Goal: Task Accomplishment & Management: Use online tool/utility

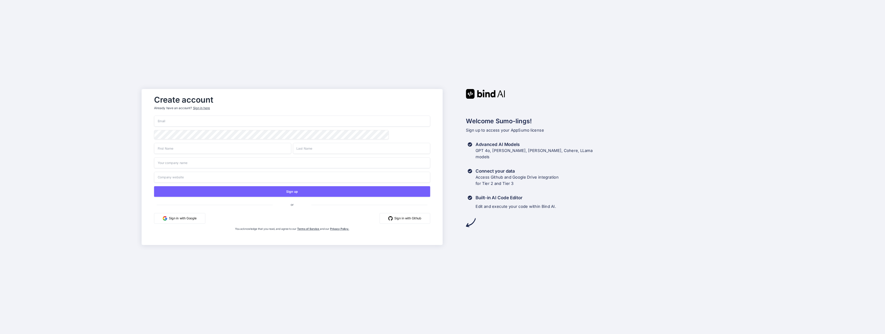
click at [180, 219] on button "Sign in with Google" at bounding box center [179, 218] width 51 height 11
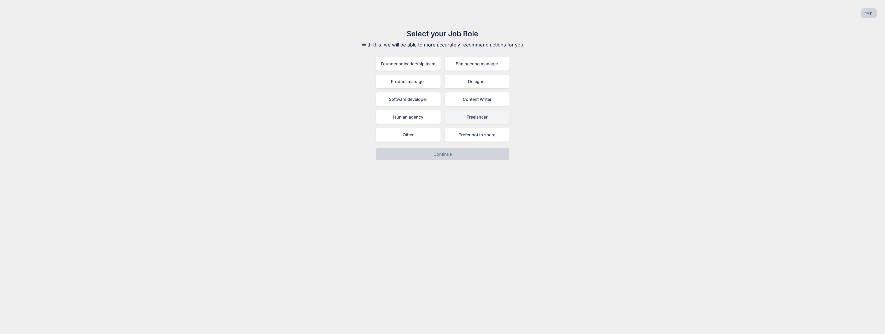
click at [470, 120] on div "Freelancer" at bounding box center [477, 117] width 65 height 14
click at [463, 152] on button "Continue" at bounding box center [443, 154] width 134 height 13
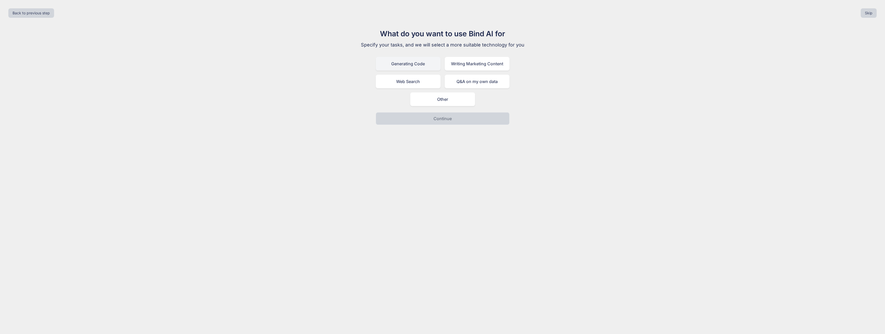
drag, startPoint x: 412, startPoint y: 58, endPoint x: 437, endPoint y: 62, distance: 25.3
click at [414, 59] on div "Generating Code" at bounding box center [408, 64] width 65 height 14
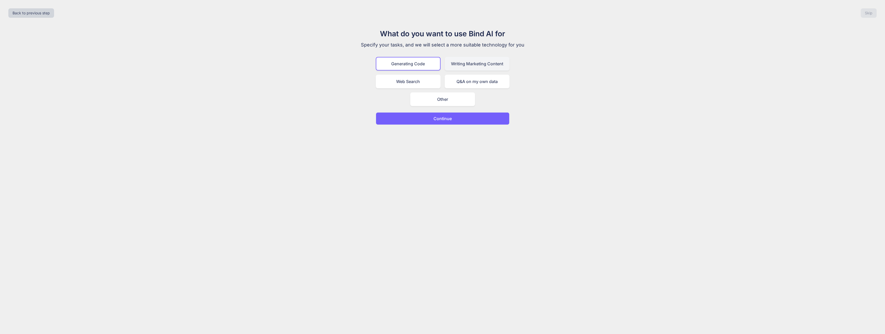
click at [465, 65] on div "Writing Marketing Content" at bounding box center [477, 64] width 65 height 14
click at [423, 82] on div "Web Search" at bounding box center [408, 82] width 65 height 14
drag, startPoint x: 422, startPoint y: 68, endPoint x: 428, endPoint y: 66, distance: 6.4
click at [422, 67] on div "Generating Code" at bounding box center [408, 64] width 65 height 14
click at [455, 118] on button "Continue" at bounding box center [443, 118] width 134 height 13
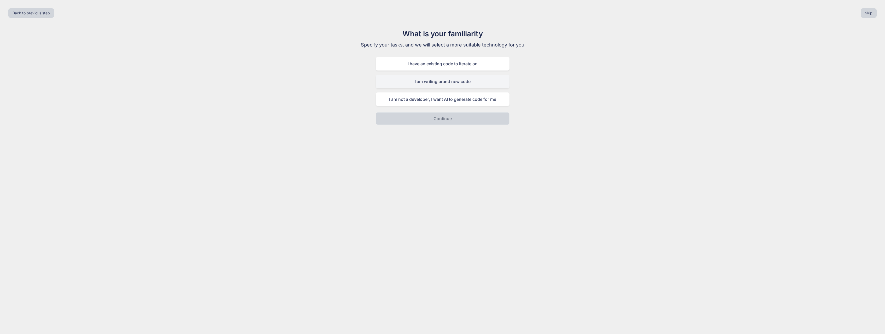
click at [480, 82] on div "I am writing brand new code" at bounding box center [443, 82] width 134 height 14
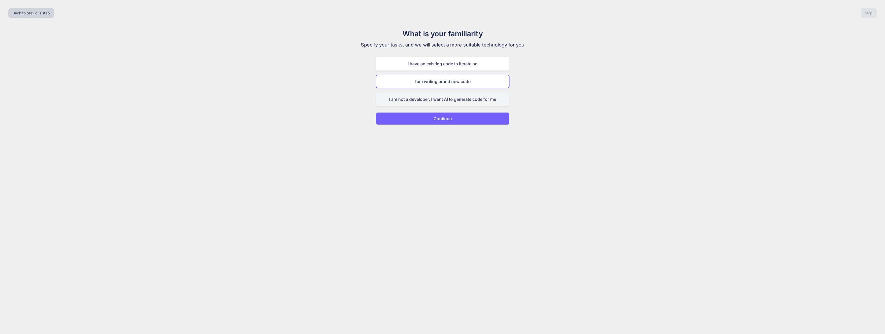
drag, startPoint x: 493, startPoint y: 100, endPoint x: 489, endPoint y: 102, distance: 5.0
click at [494, 100] on div "I am not a developer, I want AI to generate code for me" at bounding box center [443, 99] width 134 height 14
click at [462, 119] on button "Continue" at bounding box center [443, 118] width 134 height 13
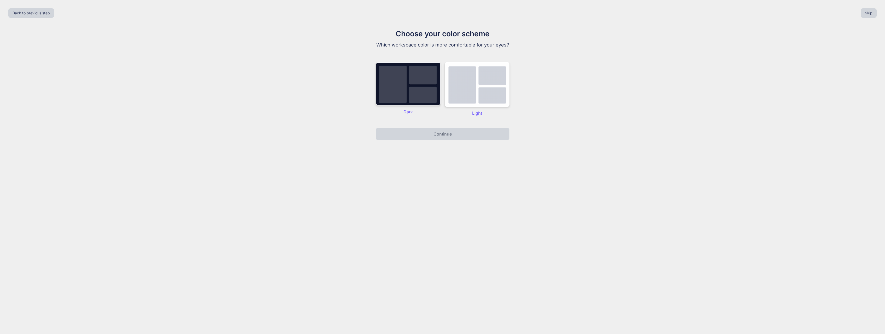
click at [427, 91] on img at bounding box center [408, 83] width 65 height 43
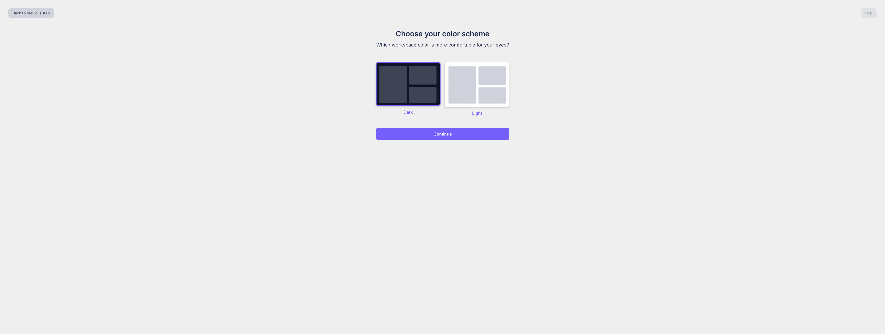
click at [446, 132] on p "Continue" at bounding box center [443, 134] width 18 height 6
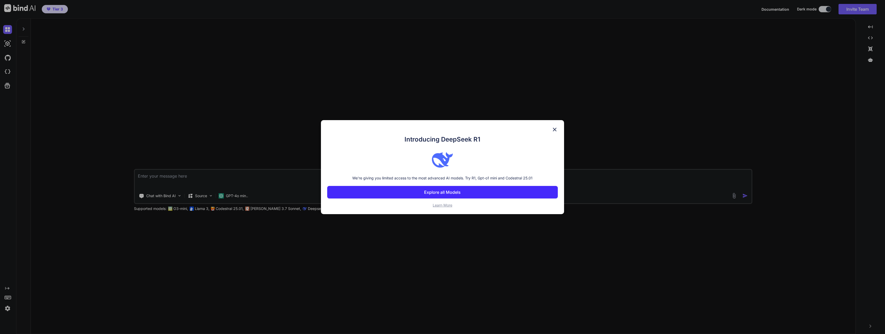
click at [458, 191] on p "Explore all Models" at bounding box center [442, 192] width 37 height 6
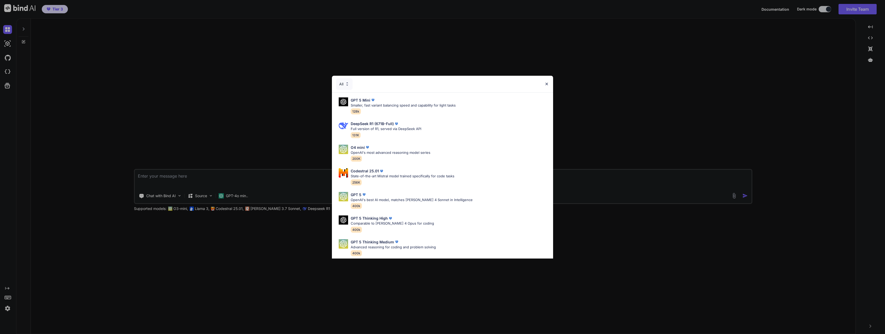
click at [547, 83] on img at bounding box center [547, 84] width 4 height 4
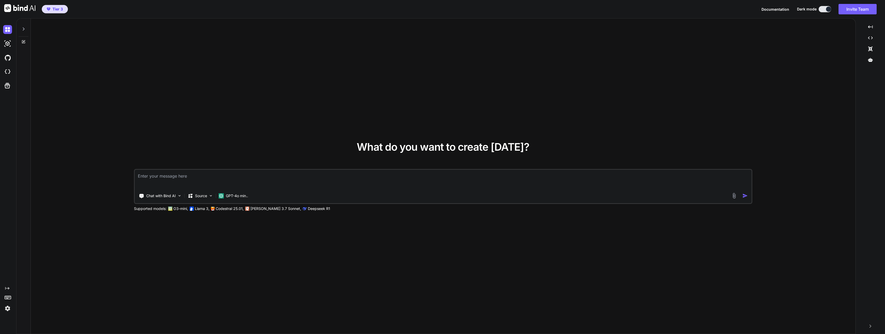
click at [9, 309] on img at bounding box center [7, 308] width 9 height 9
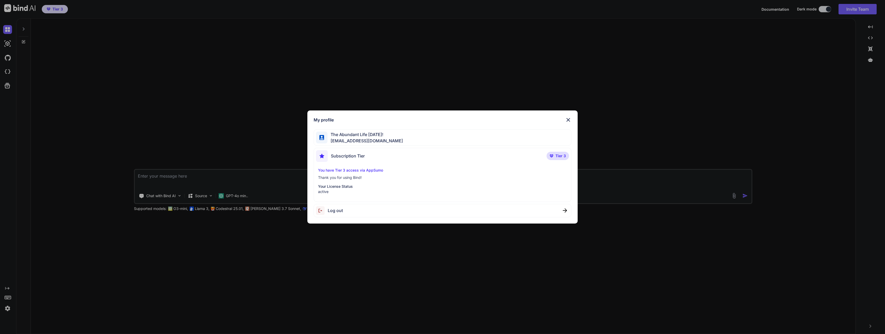
click at [336, 134] on span "The Abundant Life [DATE]!" at bounding box center [365, 134] width 75 height 6
click at [336, 136] on span "The Abundant Life [DATE]!" at bounding box center [365, 134] width 75 height 6
click at [7, 304] on div "My profile The Abundant Life [DATE]! [EMAIL_ADDRESS][DOMAIN_NAME] Subscription …" at bounding box center [442, 167] width 885 height 334
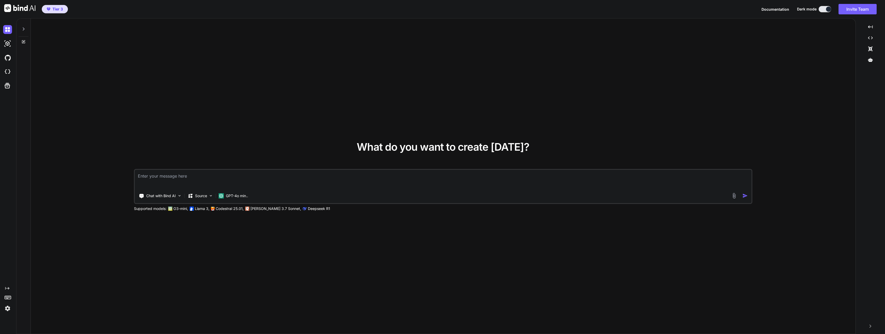
click at [9, 307] on img at bounding box center [7, 308] width 9 height 9
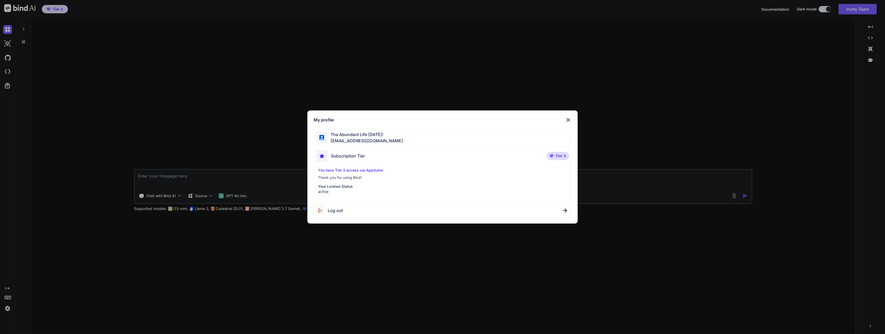
click at [329, 136] on span "The Abundant Life [DATE]!" at bounding box center [365, 134] width 75 height 6
click at [370, 153] on div "Subscription Tier Tier 3" at bounding box center [442, 157] width 253 height 14
click at [470, 138] on div "The Abundant Life [DATE]! [EMAIL_ADDRESS][DOMAIN_NAME]" at bounding box center [443, 137] width 258 height 16
click at [567, 118] on img at bounding box center [568, 120] width 6 height 6
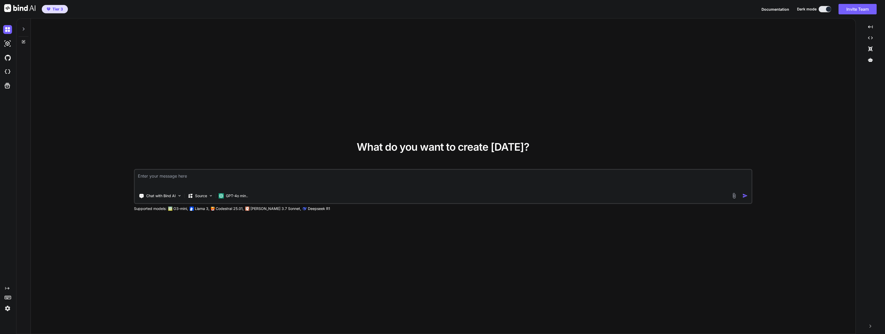
click at [16, 9] on img at bounding box center [19, 8] width 31 height 8
click at [875, 58] on div at bounding box center [870, 59] width 25 height 9
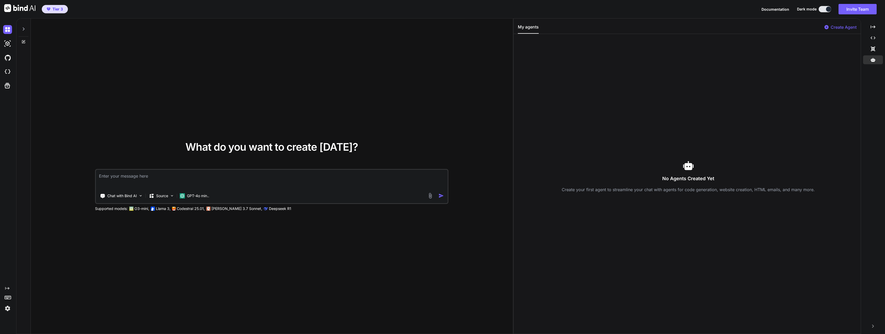
click at [24, 30] on icon at bounding box center [23, 29] width 4 height 4
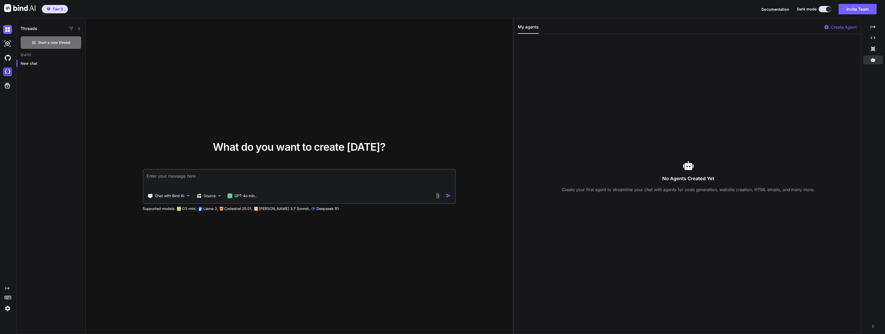
click at [11, 73] on img at bounding box center [7, 71] width 9 height 9
click at [8, 84] on icon at bounding box center [7, 85] width 5 height 5
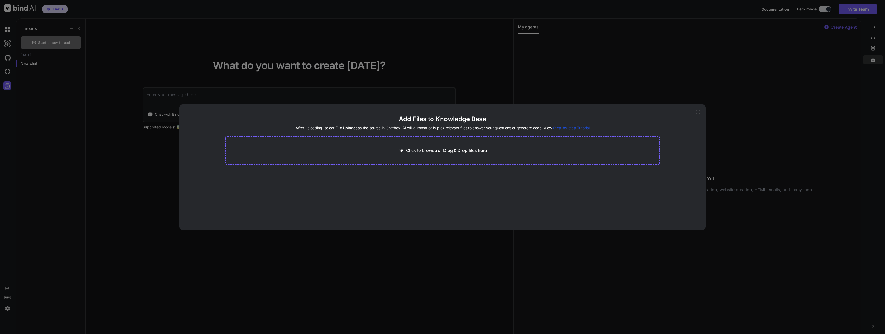
click at [66, 106] on div "Add Files to Knowledge Base After uploading, select File Uploads as the source …" at bounding box center [442, 167] width 885 height 334
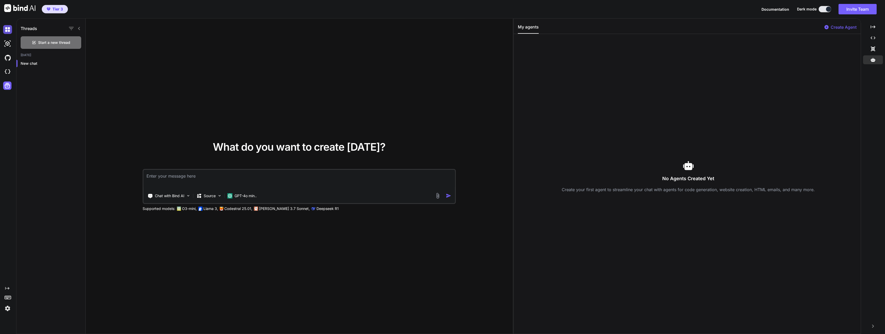
click at [9, 31] on img at bounding box center [7, 29] width 9 height 9
click at [9, 30] on img at bounding box center [7, 29] width 9 height 9
click at [6, 44] on img at bounding box center [7, 43] width 9 height 9
click at [7, 60] on img at bounding box center [7, 57] width 9 height 9
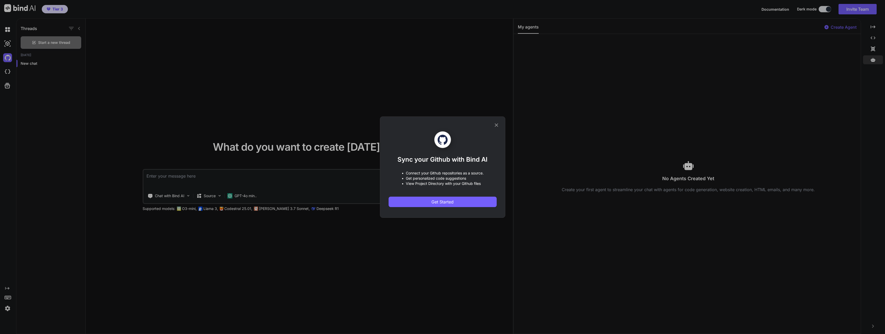
click at [495, 127] on icon at bounding box center [497, 125] width 6 height 6
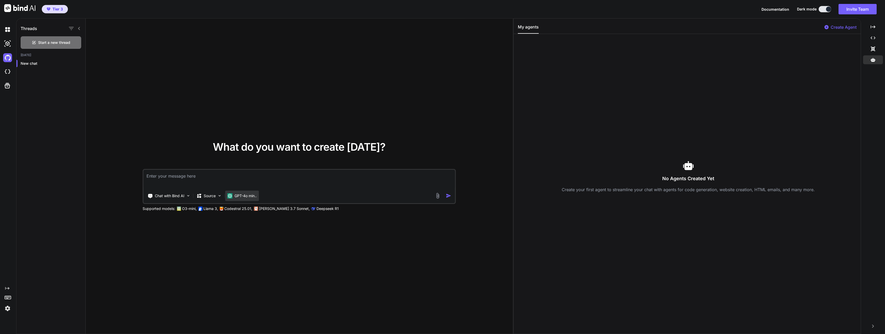
click at [247, 195] on p "GPT-4o min.." at bounding box center [246, 195] width 22 height 5
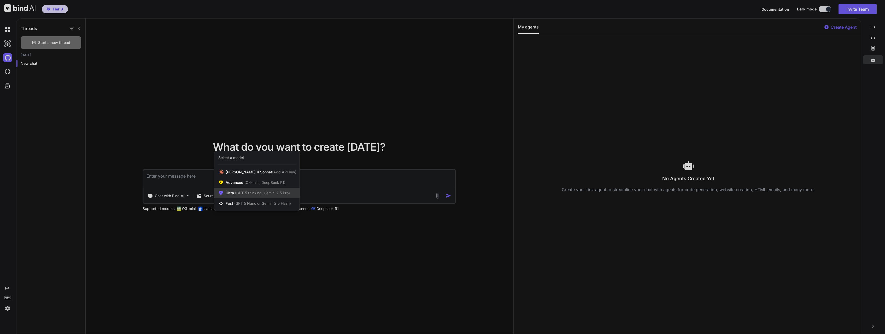
click at [280, 193] on span "(GPT-5 thinking, Gemini 2.5 Pro)" at bounding box center [262, 193] width 56 height 4
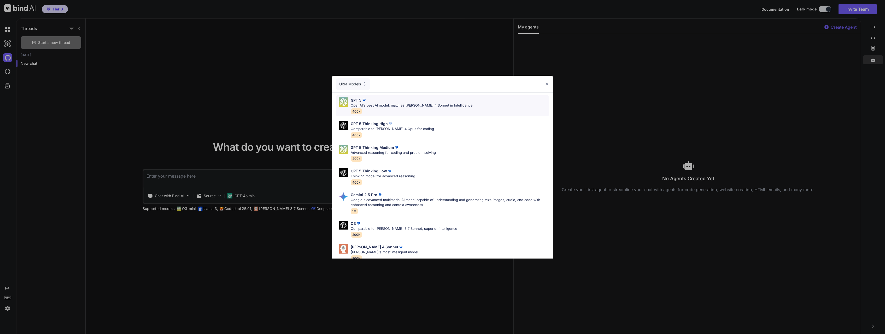
click at [415, 110] on div "GPT 5 OpenAI's best AI model, matches [PERSON_NAME] 4 Sonnet in Intelligence 40…" at bounding box center [412, 105] width 122 height 17
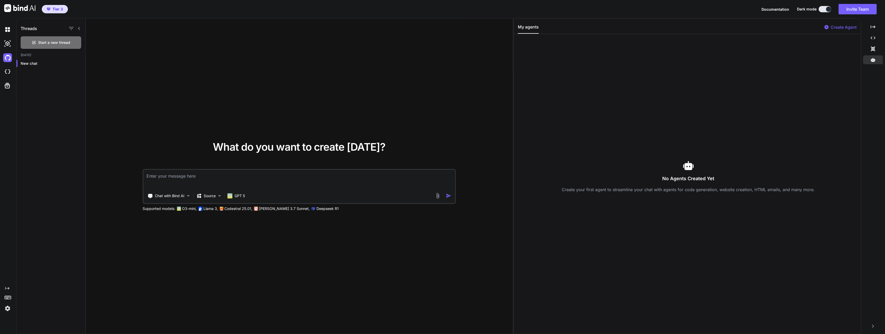
click at [188, 183] on textarea at bounding box center [299, 179] width 312 height 19
click at [7, 309] on img at bounding box center [7, 308] width 9 height 9
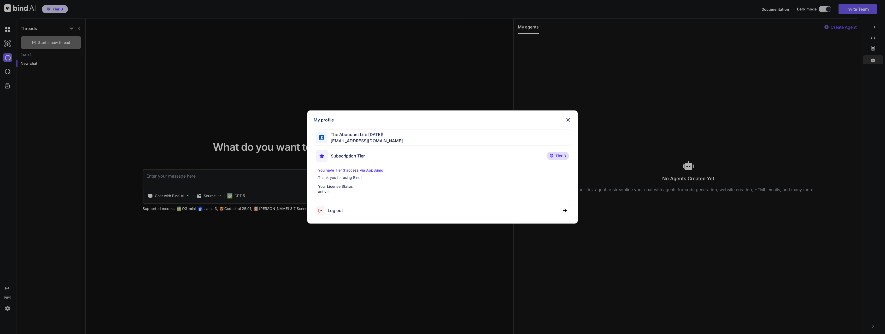
click at [347, 170] on p "You have Tier 3 access via AppSumo" at bounding box center [442, 170] width 249 height 5
click at [345, 159] on span "Subscription Tier" at bounding box center [348, 156] width 34 height 6
click at [349, 142] on span "[EMAIL_ADDRESS][DOMAIN_NAME]" at bounding box center [365, 141] width 75 height 6
click at [572, 118] on div "My profile The Abundant Life [DATE]! [EMAIL_ADDRESS][DOMAIN_NAME] Subscription …" at bounding box center [442, 166] width 271 height 113
click at [567, 119] on img at bounding box center [568, 120] width 6 height 6
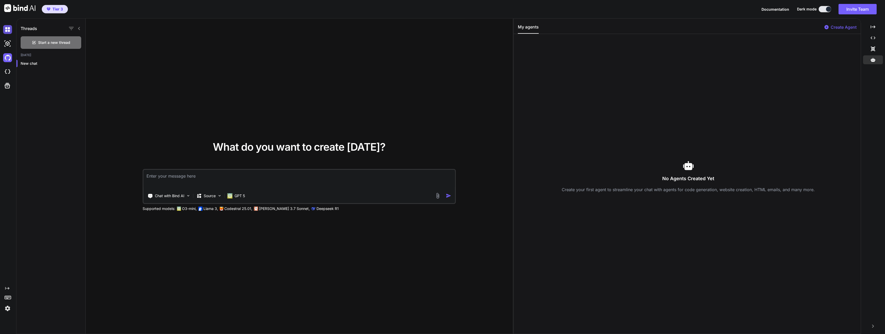
click at [9, 29] on img at bounding box center [7, 29] width 9 height 9
click at [27, 8] on img at bounding box center [19, 8] width 31 height 8
click at [772, 10] on span "Documentation" at bounding box center [776, 9] width 28 height 4
click at [171, 178] on textarea at bounding box center [299, 179] width 312 height 19
click at [190, 197] on img at bounding box center [188, 196] width 4 height 4
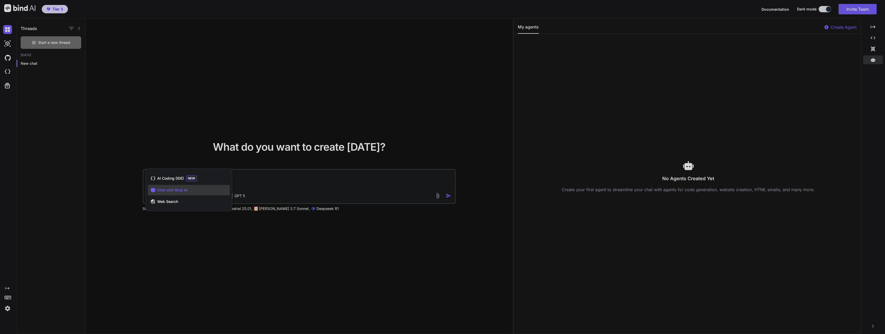
click at [270, 182] on div at bounding box center [442, 167] width 885 height 334
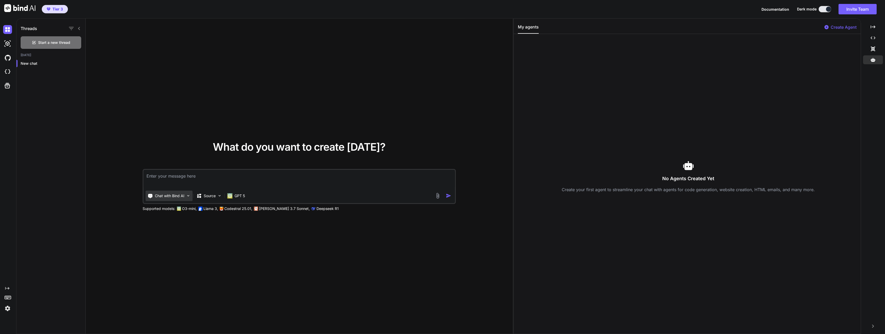
click at [188, 197] on img at bounding box center [188, 196] width 4 height 4
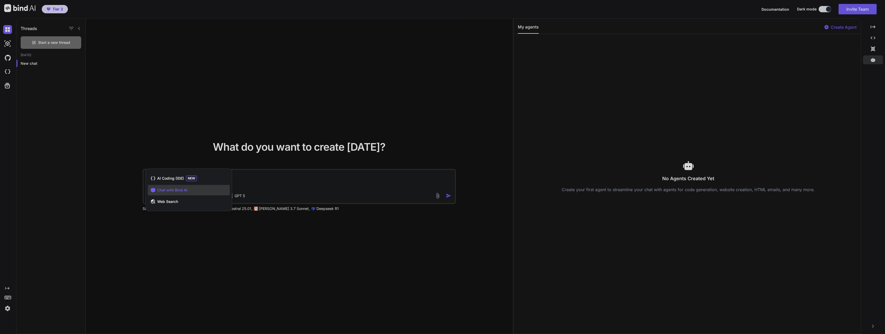
click at [270, 181] on div at bounding box center [442, 167] width 885 height 334
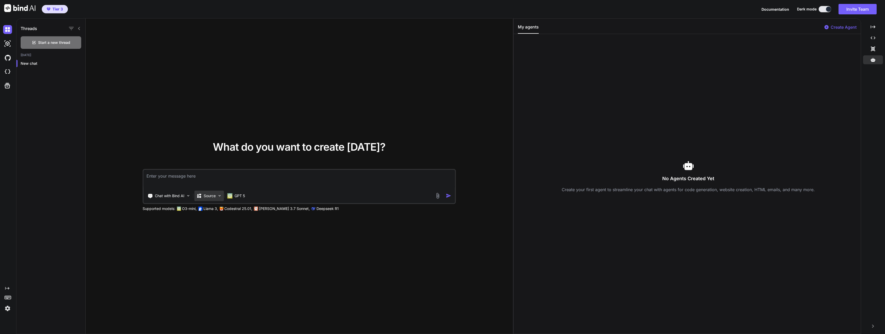
click at [219, 198] on div "Source" at bounding box center [209, 196] width 30 height 10
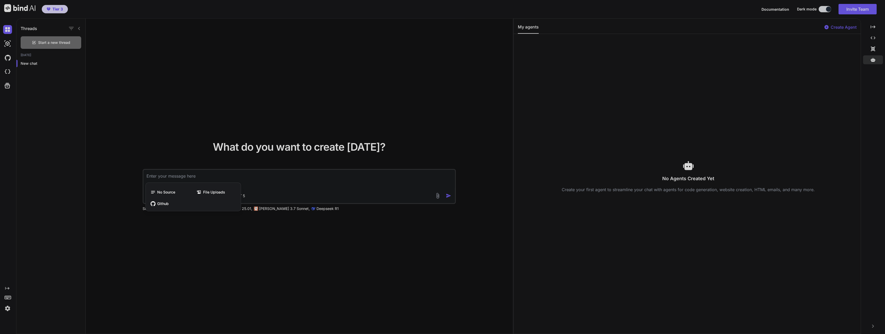
click at [273, 183] on div at bounding box center [442, 167] width 885 height 334
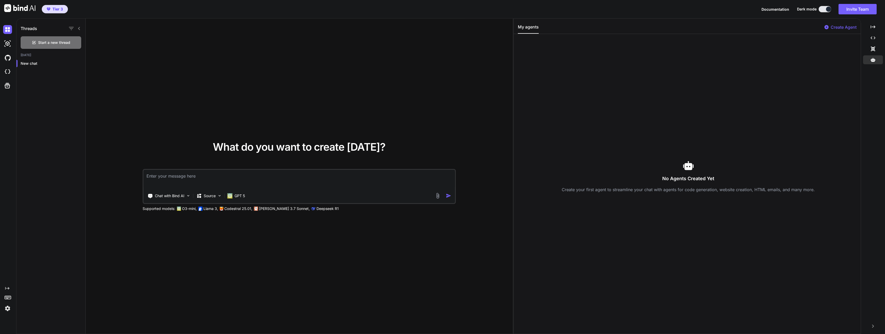
click at [250, 182] on textarea at bounding box center [299, 179] width 312 height 19
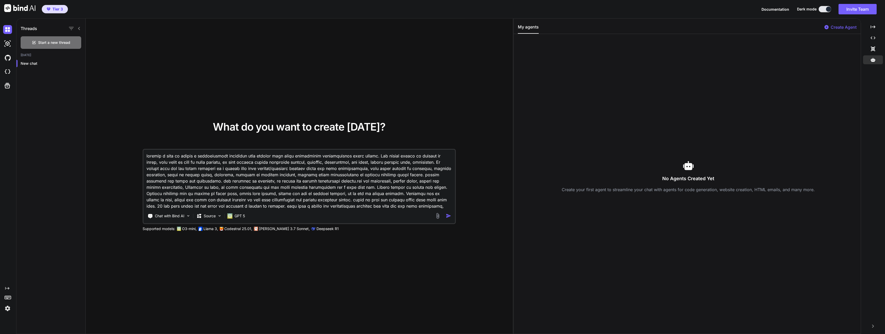
scroll to position [1, 0]
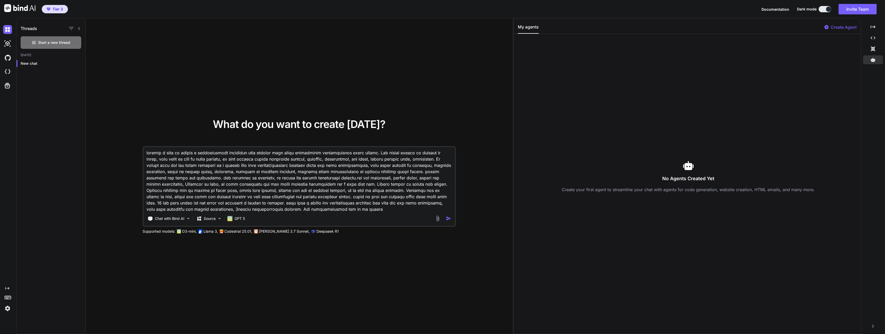
type textarea "outline a plan to create a comprehensive directory list wensite with fully func…"
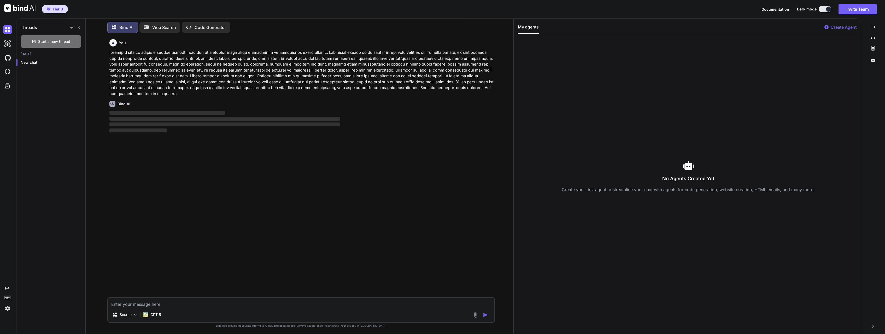
scroll to position [1, 0]
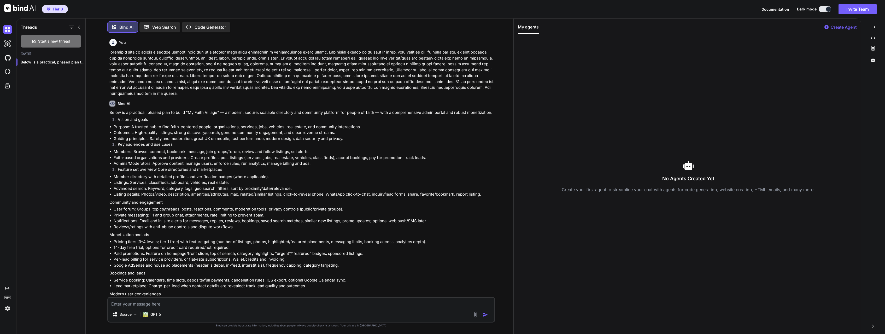
drag, startPoint x: 10, startPoint y: 63, endPoint x: 21, endPoint y: 131, distance: 69.3
click at [16, 130] on div "Threads Start a new thread [DATE] Below is a practical, phased plan to [PERSON_…" at bounding box center [264, 176] width 497 height 316
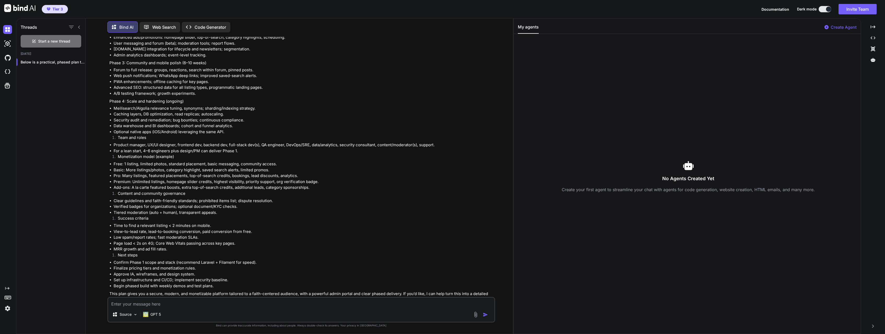
scroll to position [856, 0]
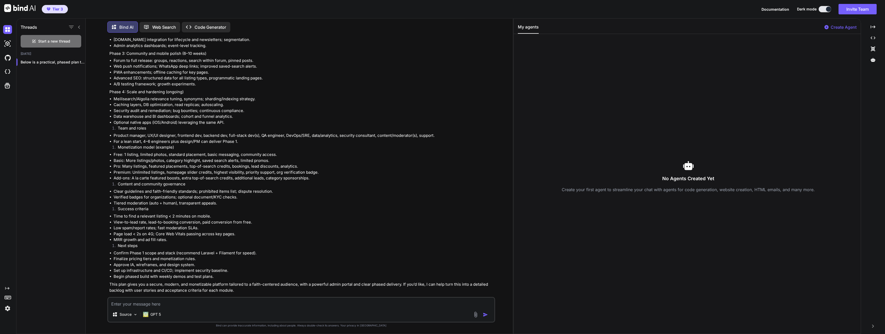
click at [168, 305] on textarea at bounding box center [301, 302] width 386 height 9
click at [165, 306] on textarea at bounding box center [301, 302] width 386 height 9
type textarea "can you write all the functional code and api integration for a funtional front…"
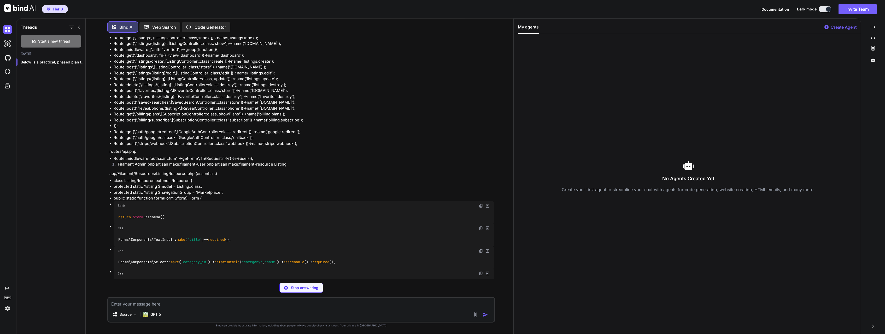
scroll to position [5404, 0]
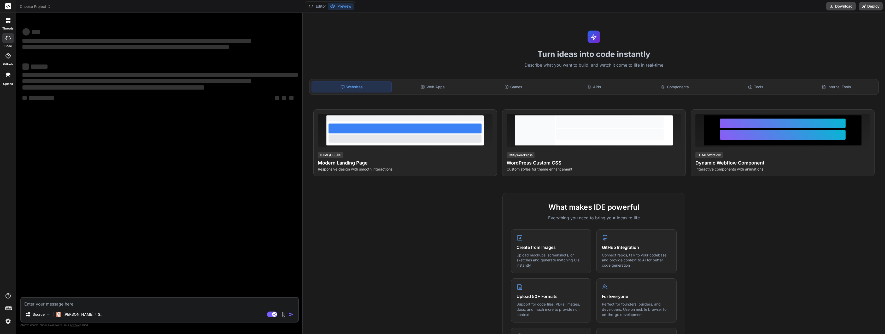
type textarea "x"
